Goal: Task Accomplishment & Management: Use online tool/utility

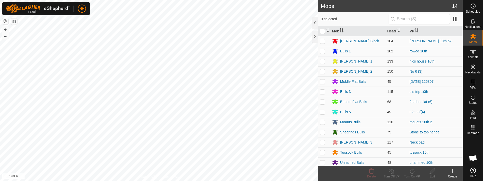
click at [321, 61] on p-checkbox at bounding box center [322, 61] width 5 height 4
checkbox input "true"
click at [412, 171] on icon at bounding box center [412, 171] width 6 height 6
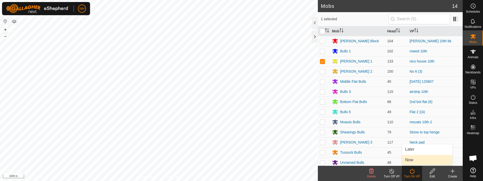
click at [411, 160] on link "Now" at bounding box center [427, 160] width 50 height 10
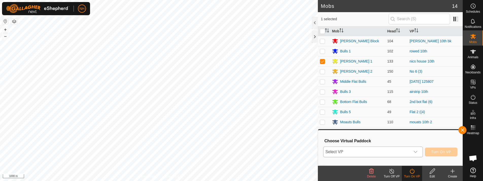
click at [353, 151] on span "Select VP" at bounding box center [366, 152] width 87 height 10
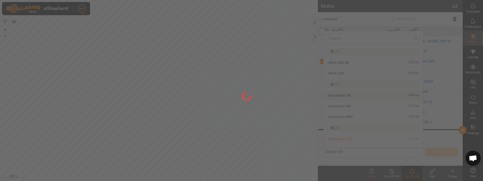
scroll to position [8, 0]
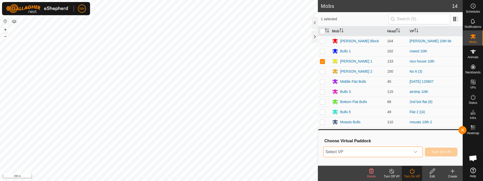
click at [373, 151] on span "Select VP" at bounding box center [366, 152] width 87 height 10
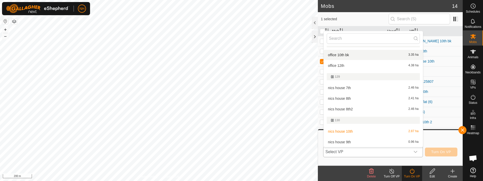
click at [353, 54] on li "office 10th bk 3.35 ha" at bounding box center [373, 55] width 99 height 10
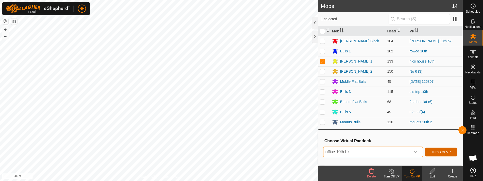
click at [438, 151] on span "Turn On VP" at bounding box center [441, 152] width 20 height 4
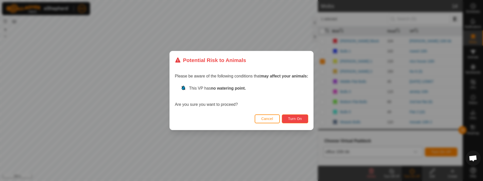
click at [301, 118] on span "Turn On" at bounding box center [295, 119] width 14 height 4
